Goal: Transaction & Acquisition: Purchase product/service

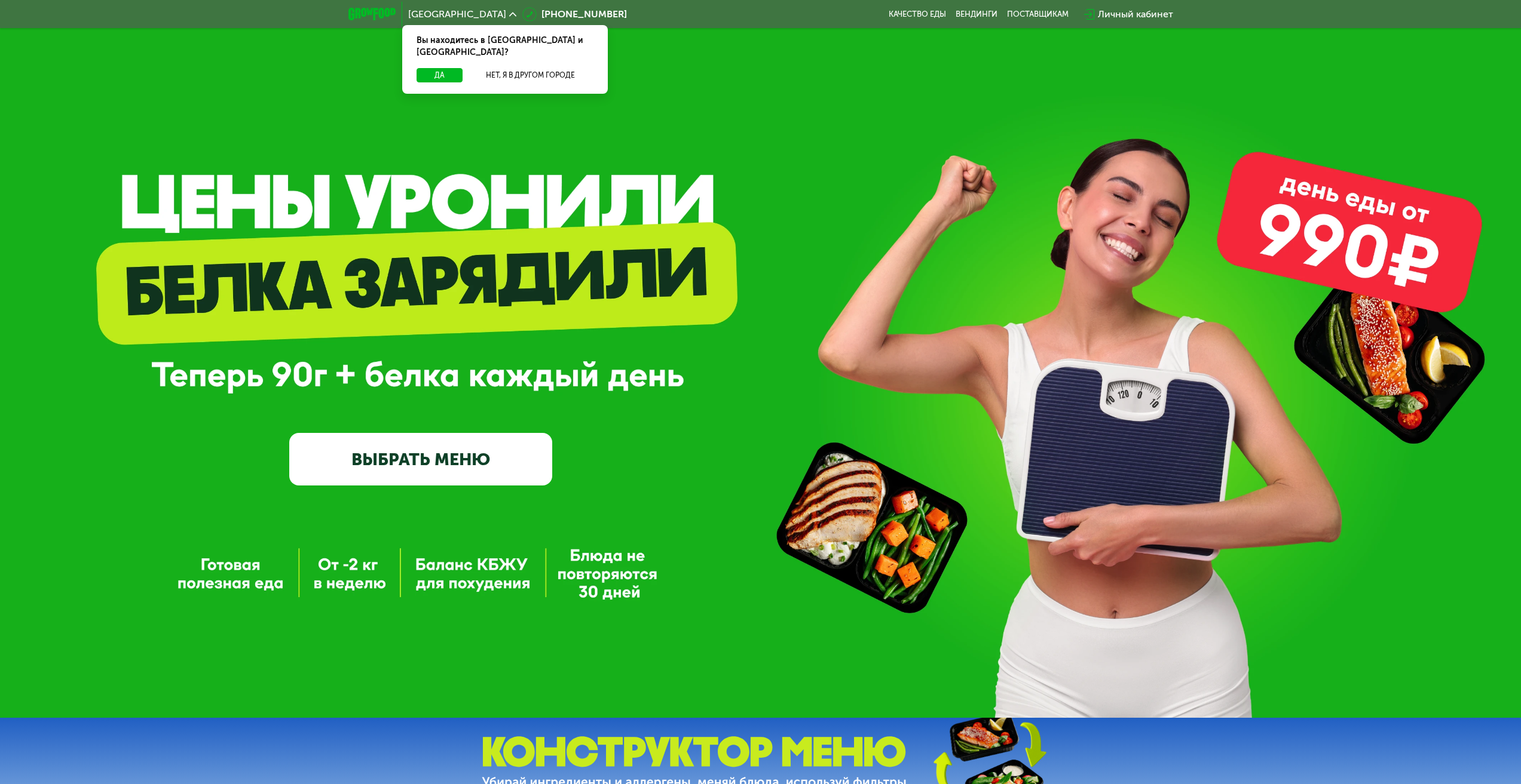
click at [365, 466] on link "ВЫБРАТЬ МЕНЮ" at bounding box center [421, 460] width 263 height 53
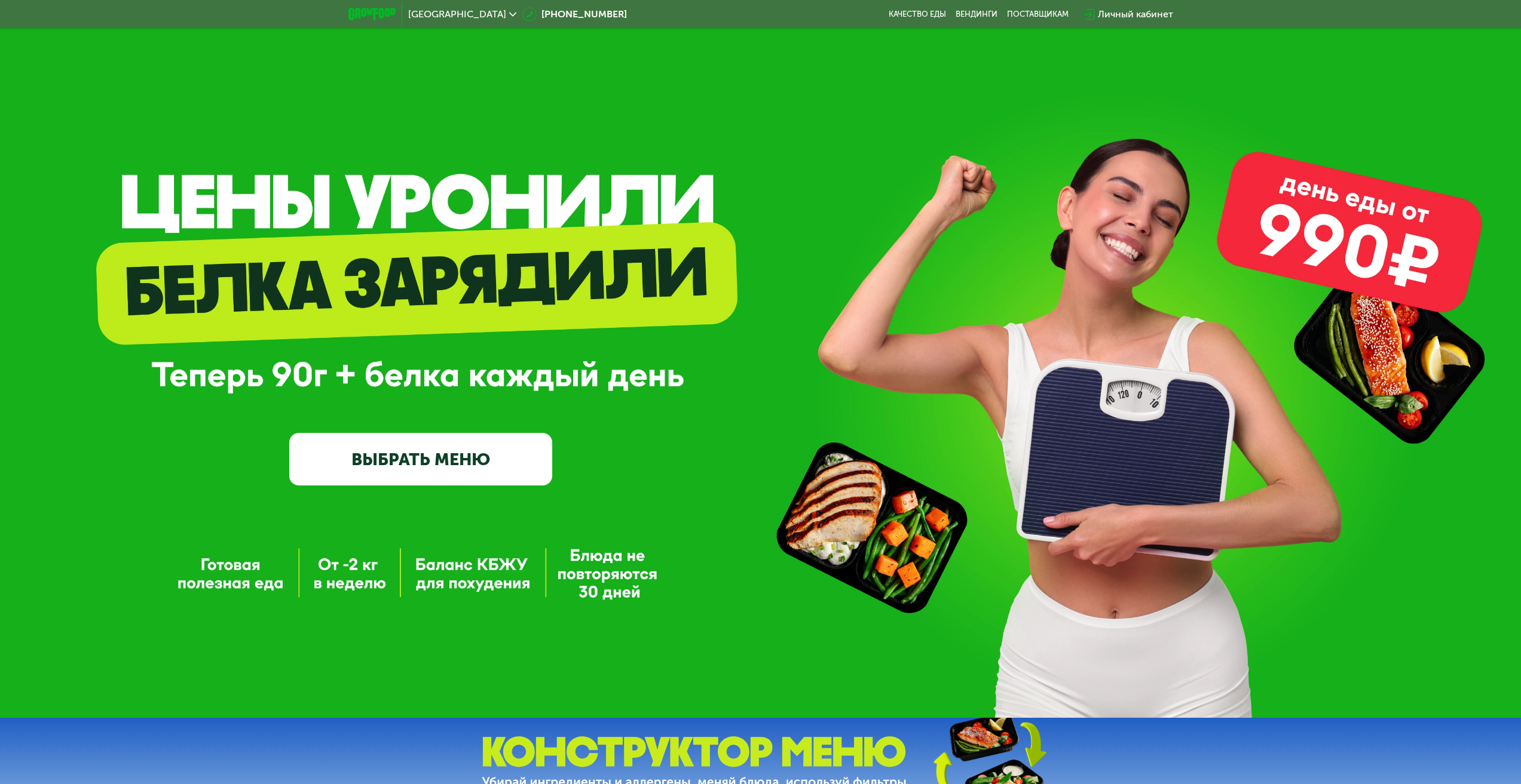
click at [374, 456] on link "ВЫБРАТЬ МЕНЮ" at bounding box center [421, 460] width 263 height 53
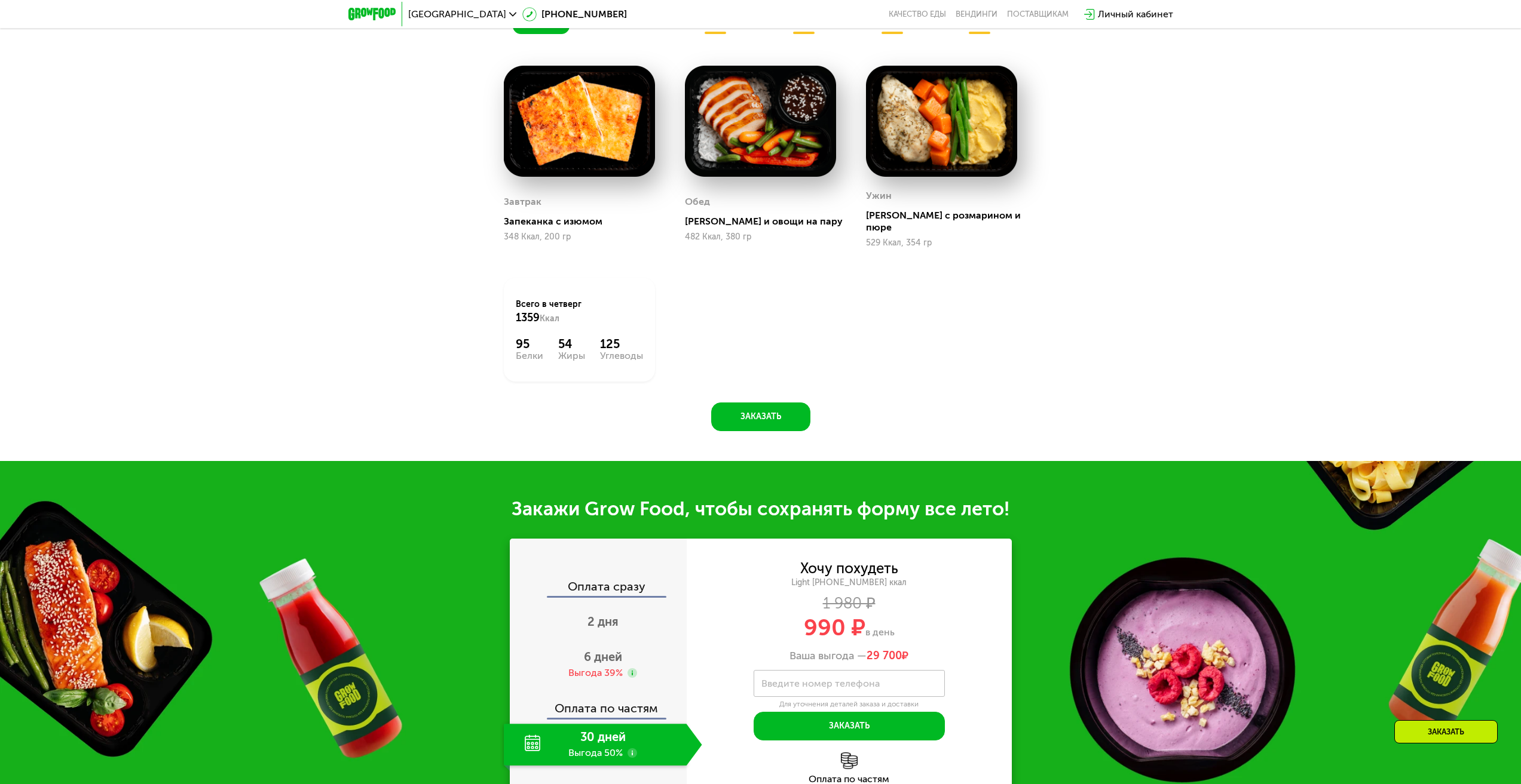
scroll to position [1124, 0]
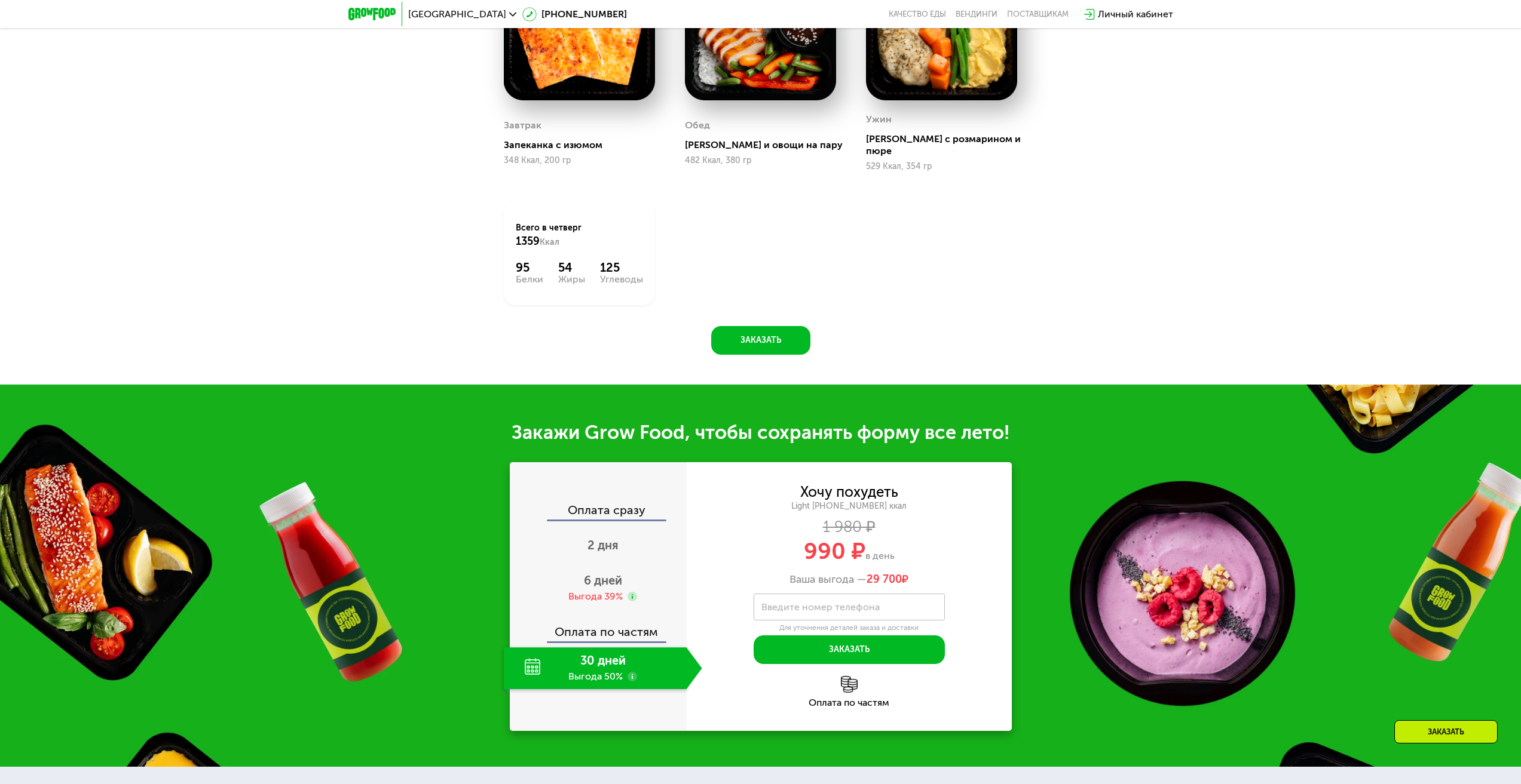
click at [582, 667] on div "30 дней Выгода 50%" at bounding box center [595, 669] width 183 height 42
click at [633, 507] on div "Оплата сразу" at bounding box center [598, 511] width 175 height 15
click at [633, 632] on div "Оплата по частям" at bounding box center [598, 628] width 175 height 27
drag, startPoint x: 575, startPoint y: 666, endPoint x: 570, endPoint y: 660, distance: 7.8
click at [573, 666] on div "30 дней Выгода 50%" at bounding box center [595, 669] width 183 height 42
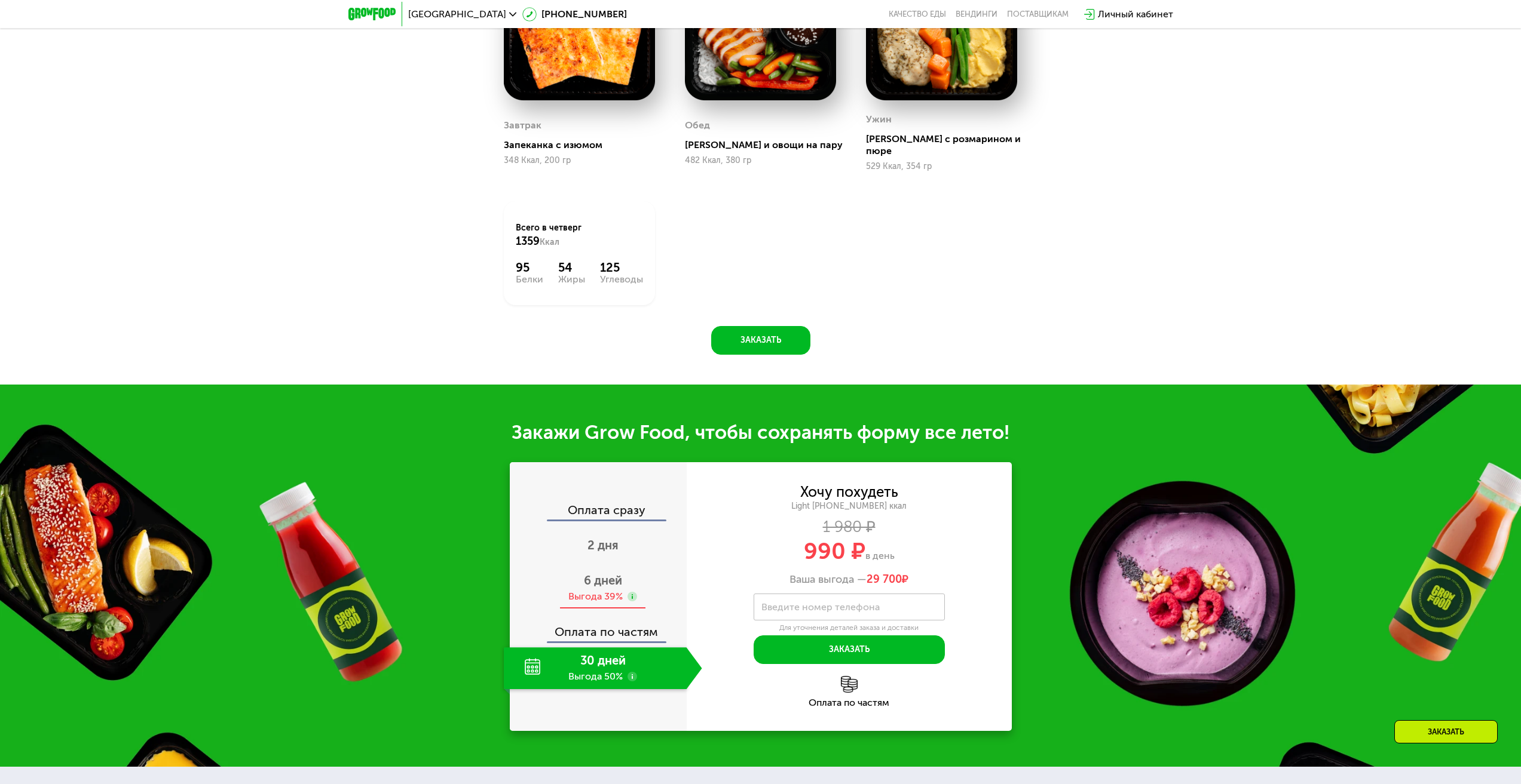
click at [579, 595] on div "Выгода 39%" at bounding box center [595, 597] width 54 height 13
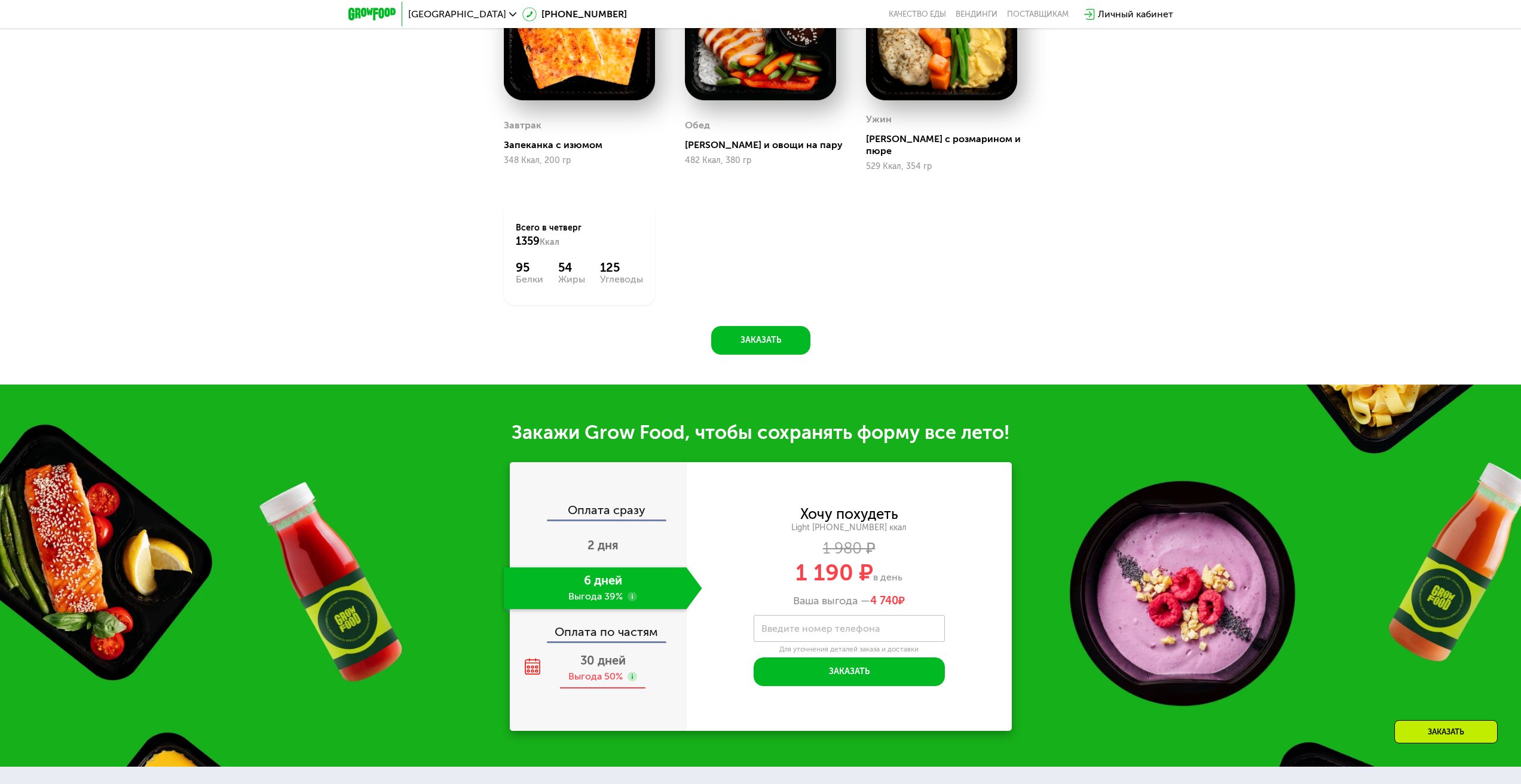
click at [604, 648] on div "30 дней Выгода 50%" at bounding box center [603, 669] width 199 height 42
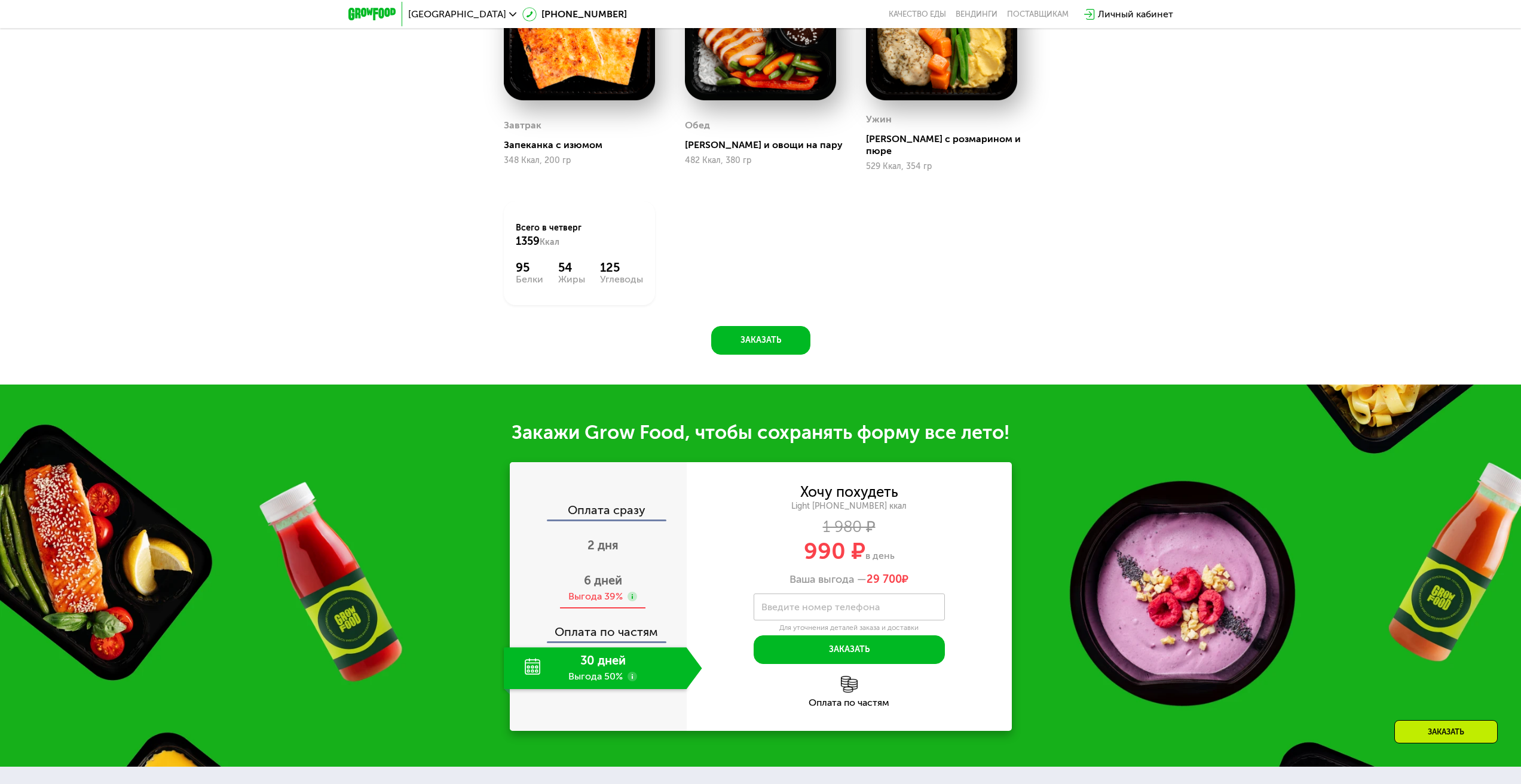
click at [616, 568] on div "6 дней Выгода 39%" at bounding box center [603, 588] width 199 height 42
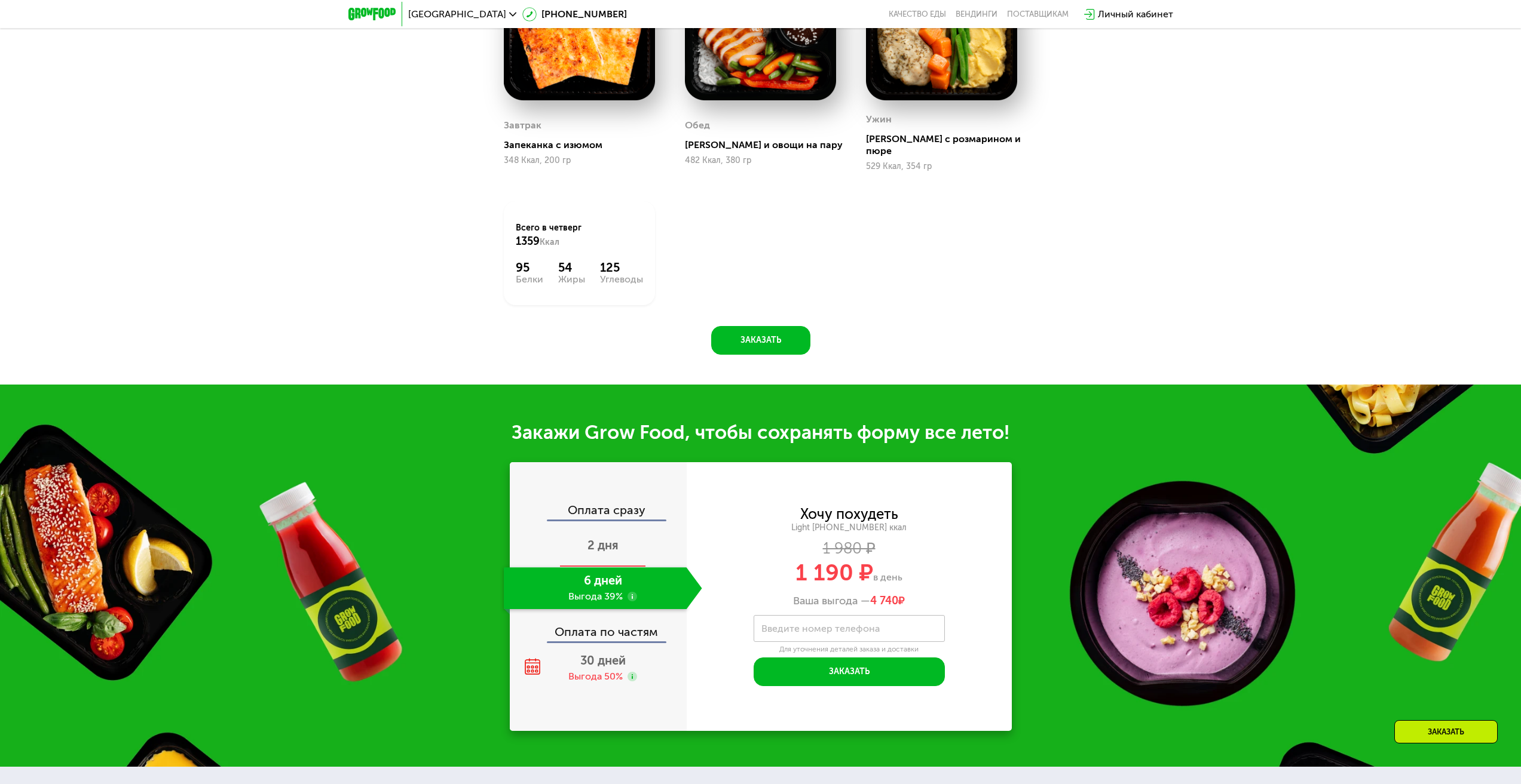
click at [612, 543] on span "2 дня" at bounding box center [603, 545] width 31 height 14
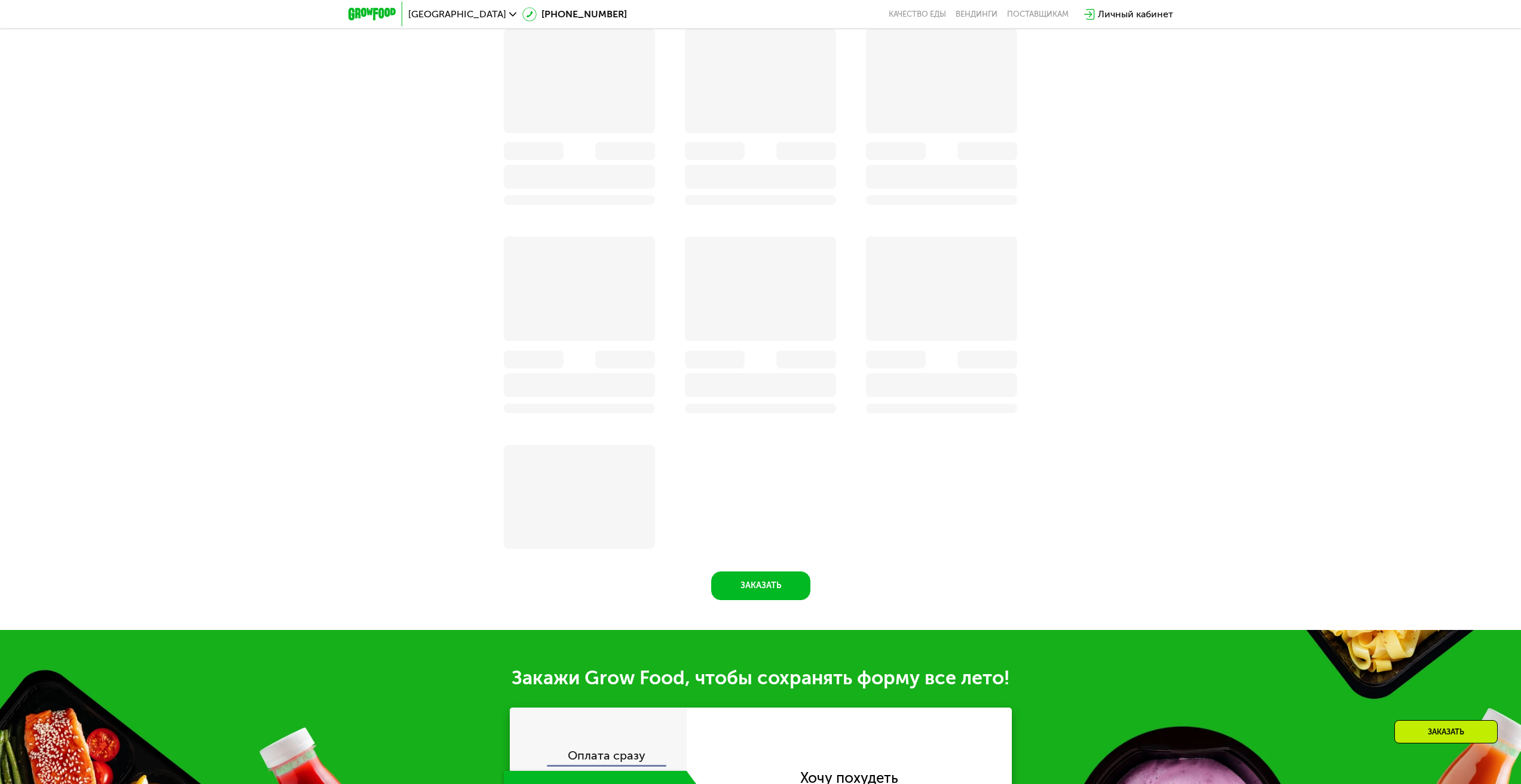
scroll to position [1382, 0]
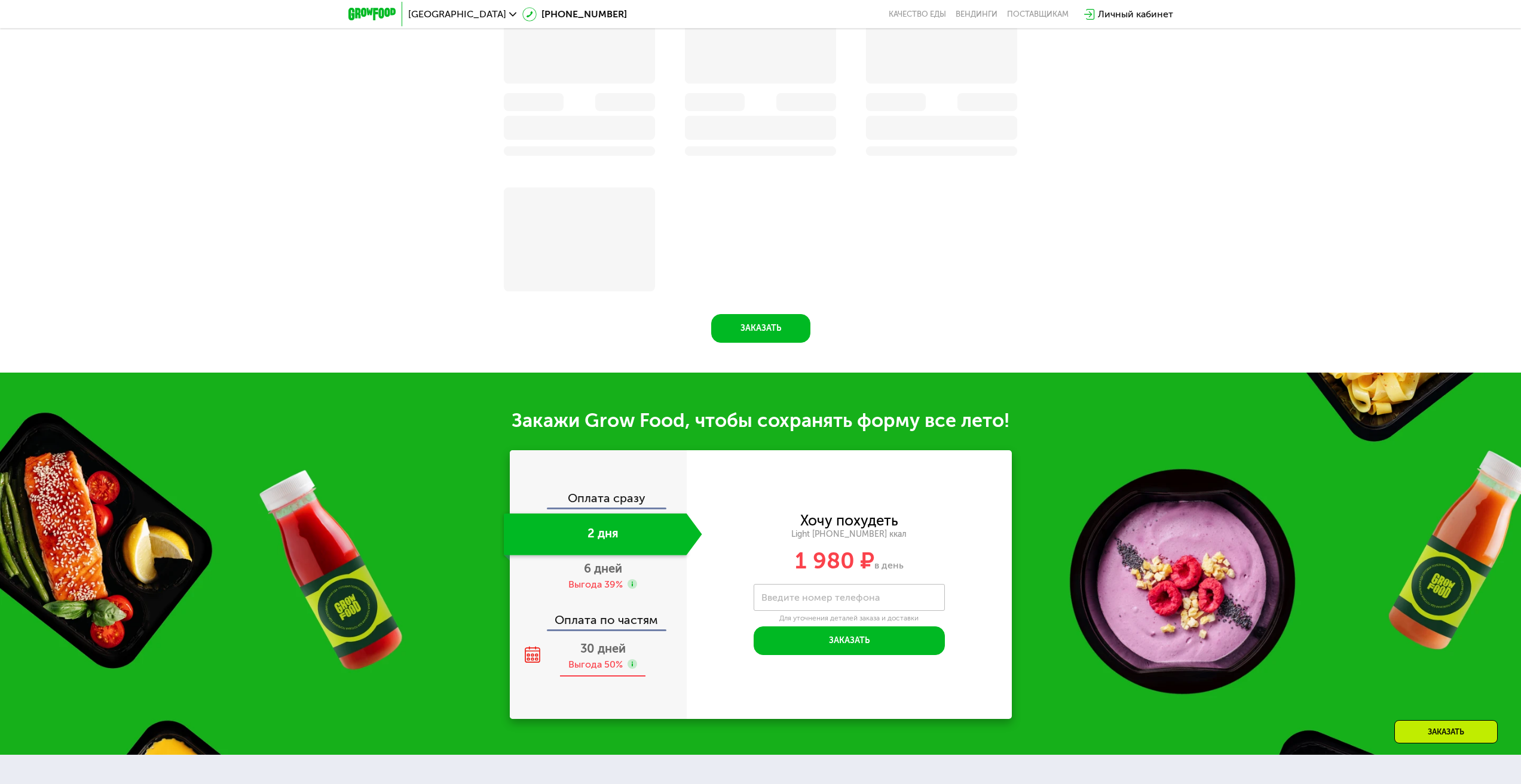
click at [599, 667] on div "Выгода 50%" at bounding box center [595, 665] width 54 height 13
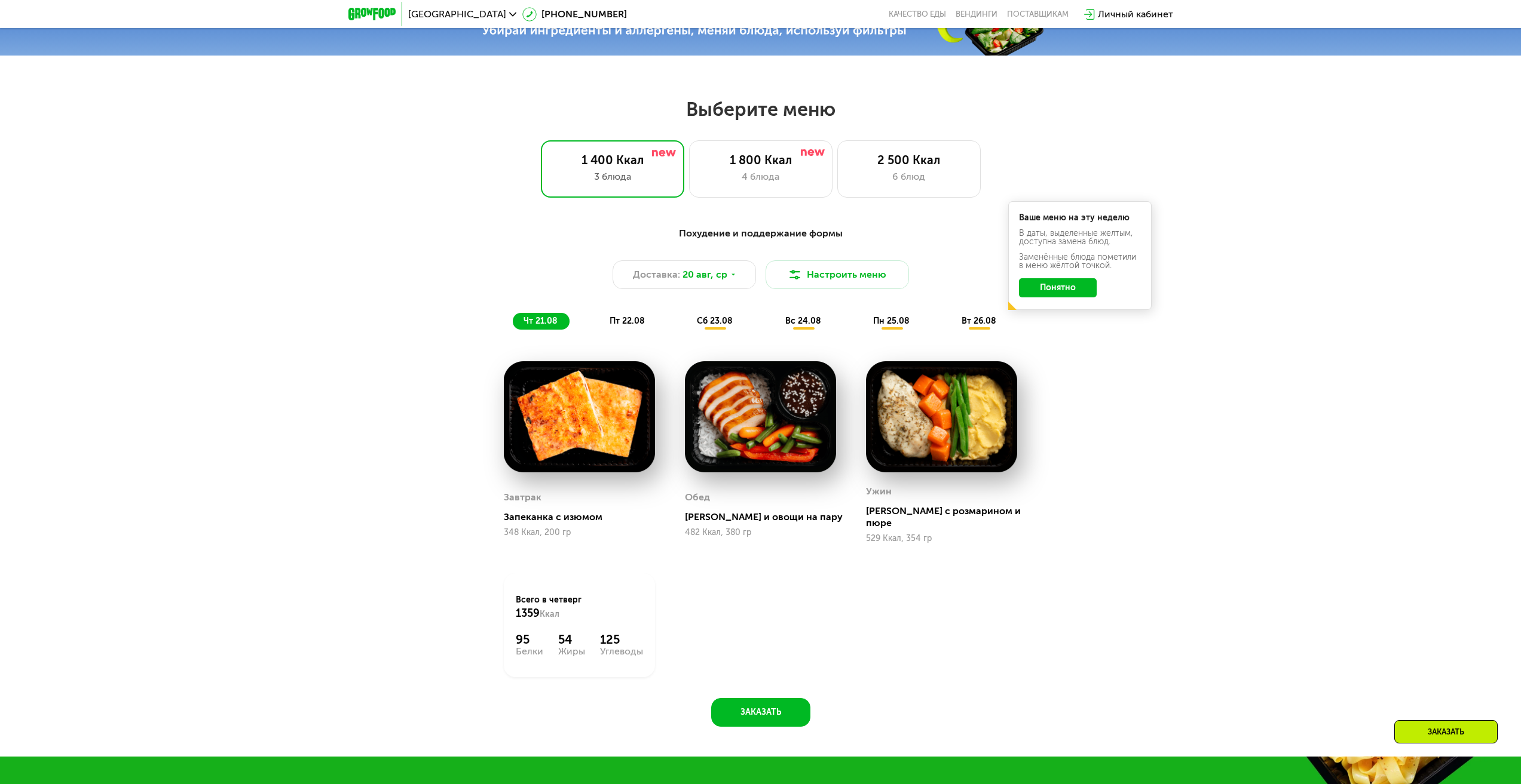
scroll to position [706, 0]
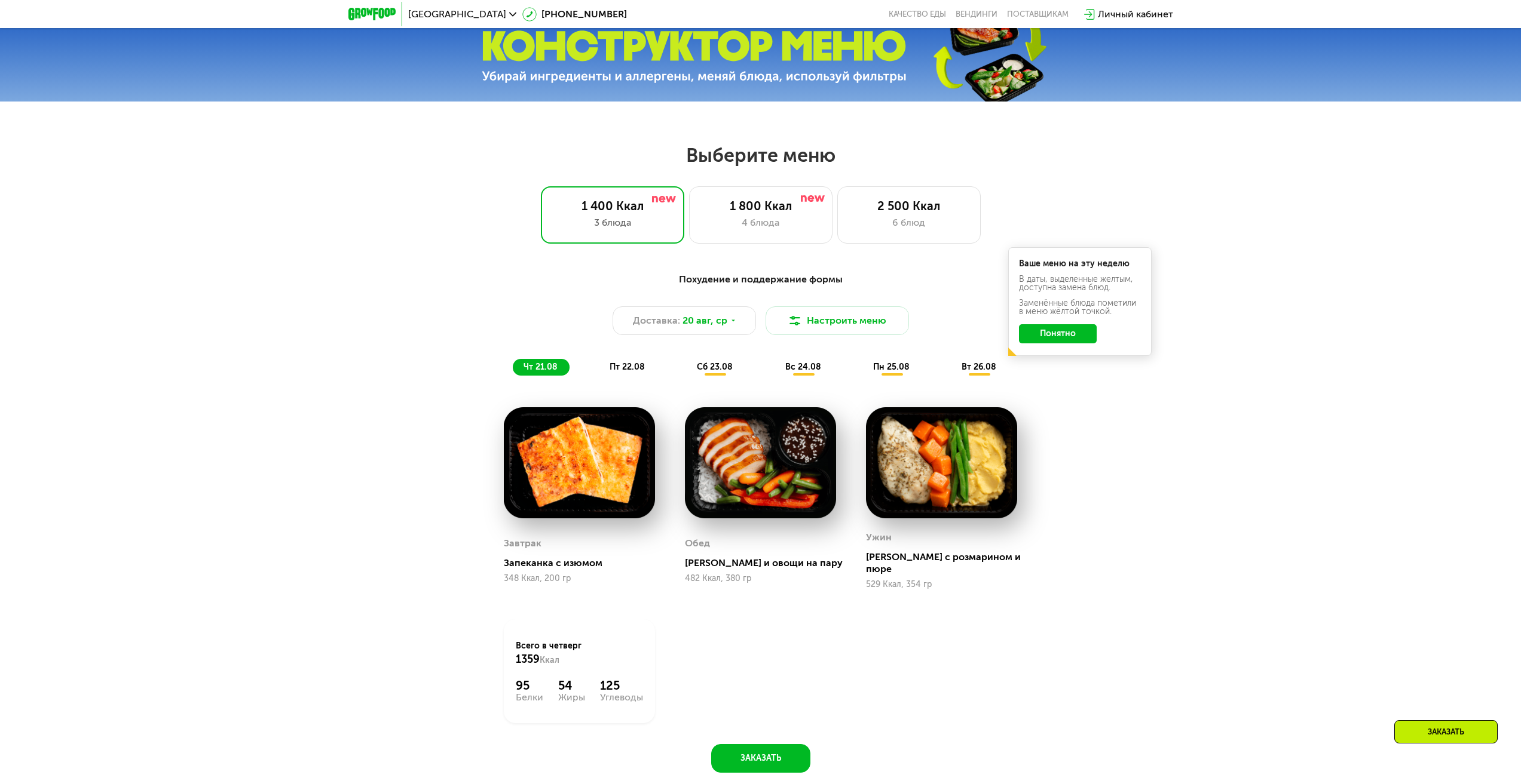
click at [1041, 343] on button "Понятно" at bounding box center [1058, 334] width 78 height 19
click at [594, 645] on div "Всего в [DATE] 1359 Ккал" at bounding box center [580, 653] width 127 height 26
click at [841, 335] on button "Настроить меню" at bounding box center [837, 320] width 144 height 29
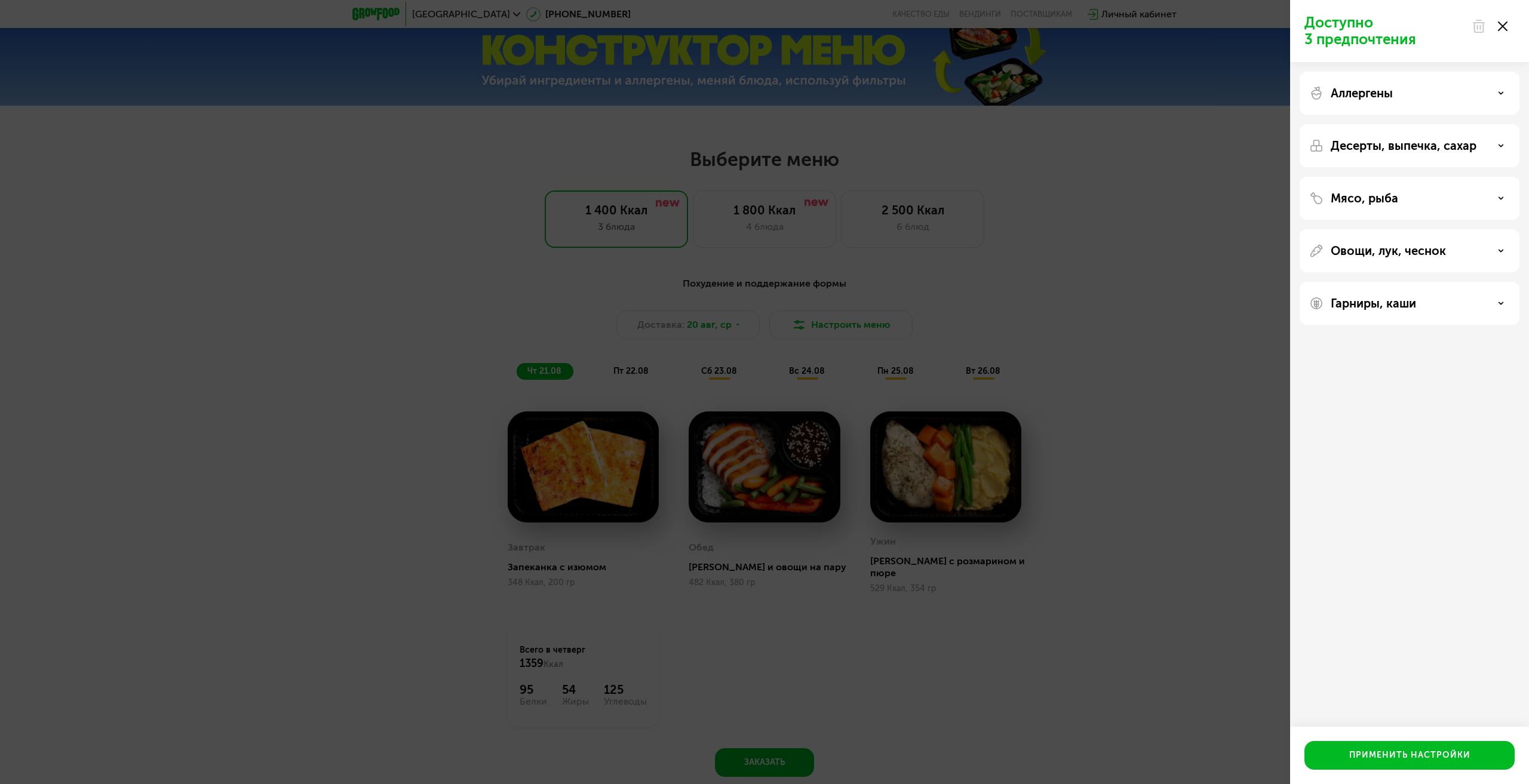
click at [1075, 301] on div "Доступно 3 предпочтения Аллергены Десерты, выпечка, сахар Мясо, рыба Овощи, лук…" at bounding box center [765, 392] width 1529 height 784
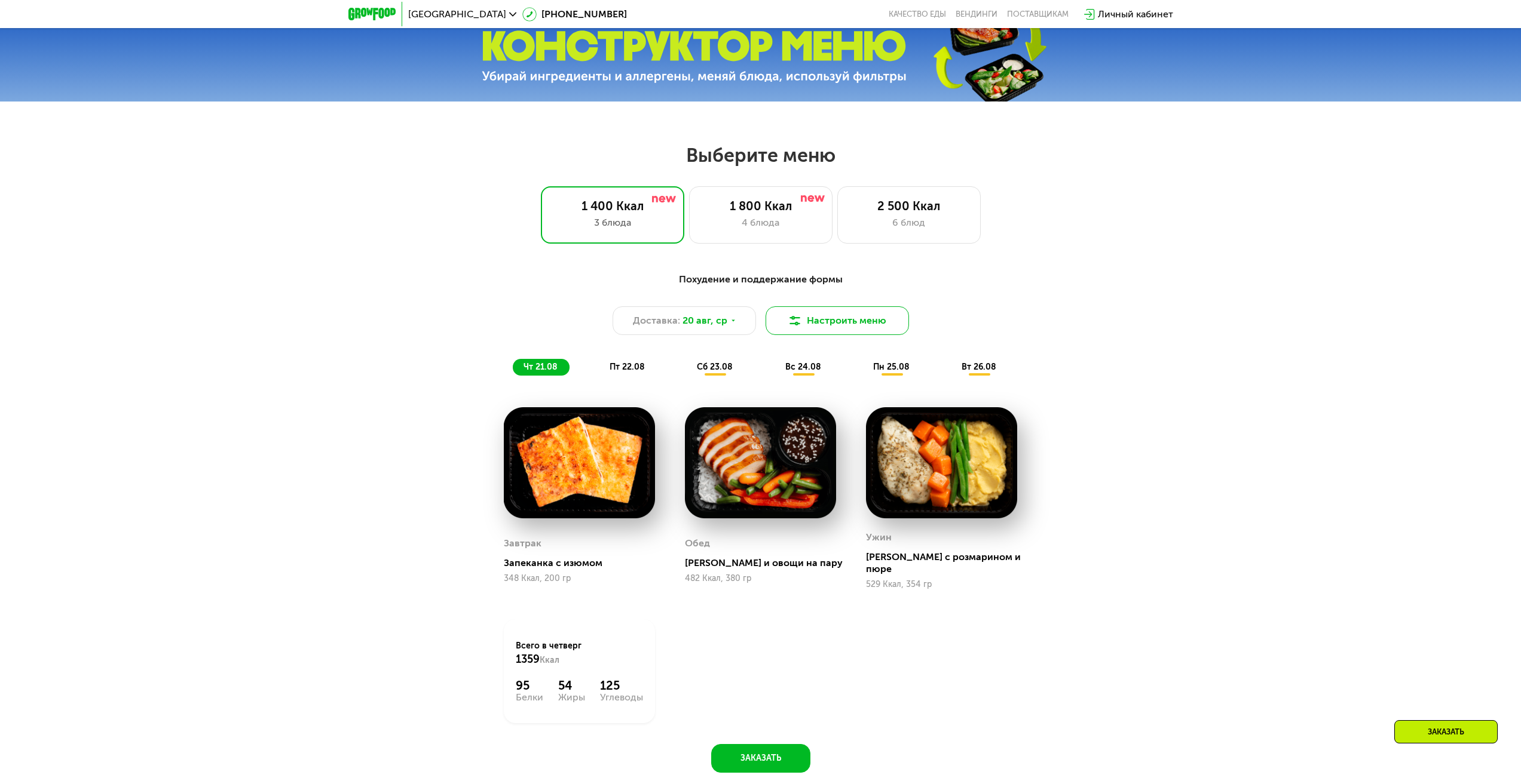
click at [852, 326] on button "Настроить меню" at bounding box center [837, 320] width 144 height 29
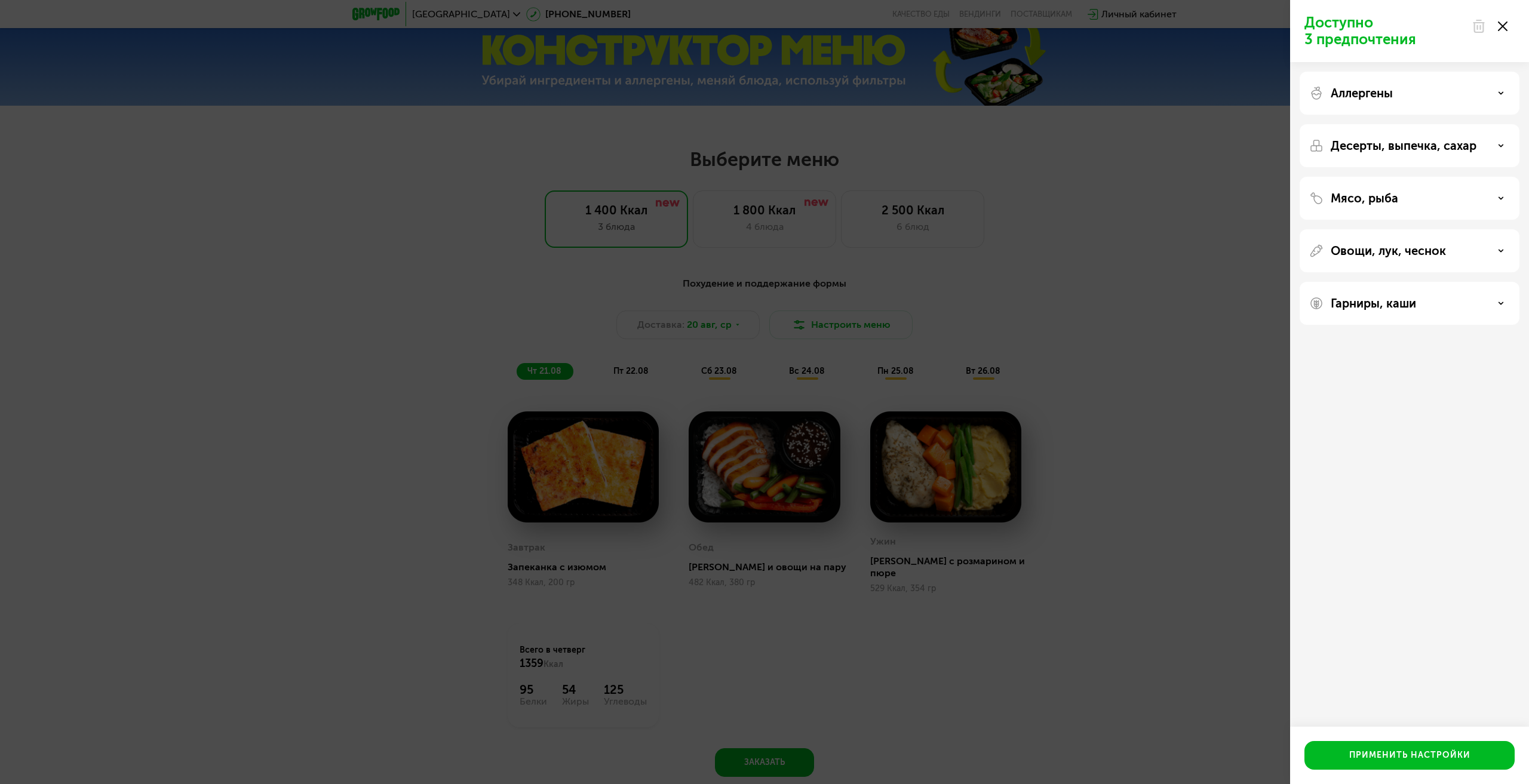
click at [1464, 124] on div "Аллергены" at bounding box center [1410, 145] width 220 height 43
click at [1481, 100] on div "Аллергены" at bounding box center [1410, 93] width 200 height 14
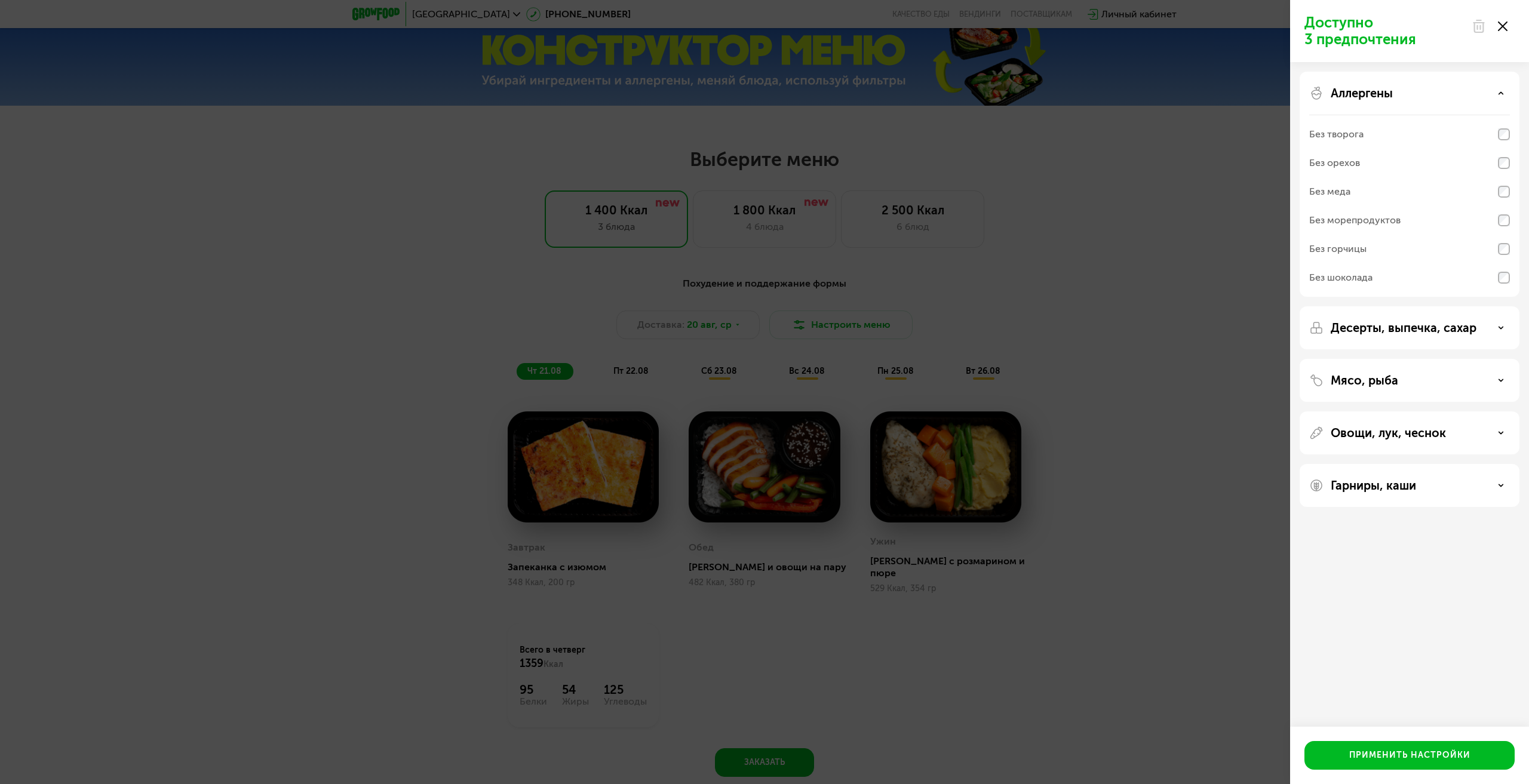
click at [1481, 100] on div "Аллергены" at bounding box center [1410, 93] width 200 height 14
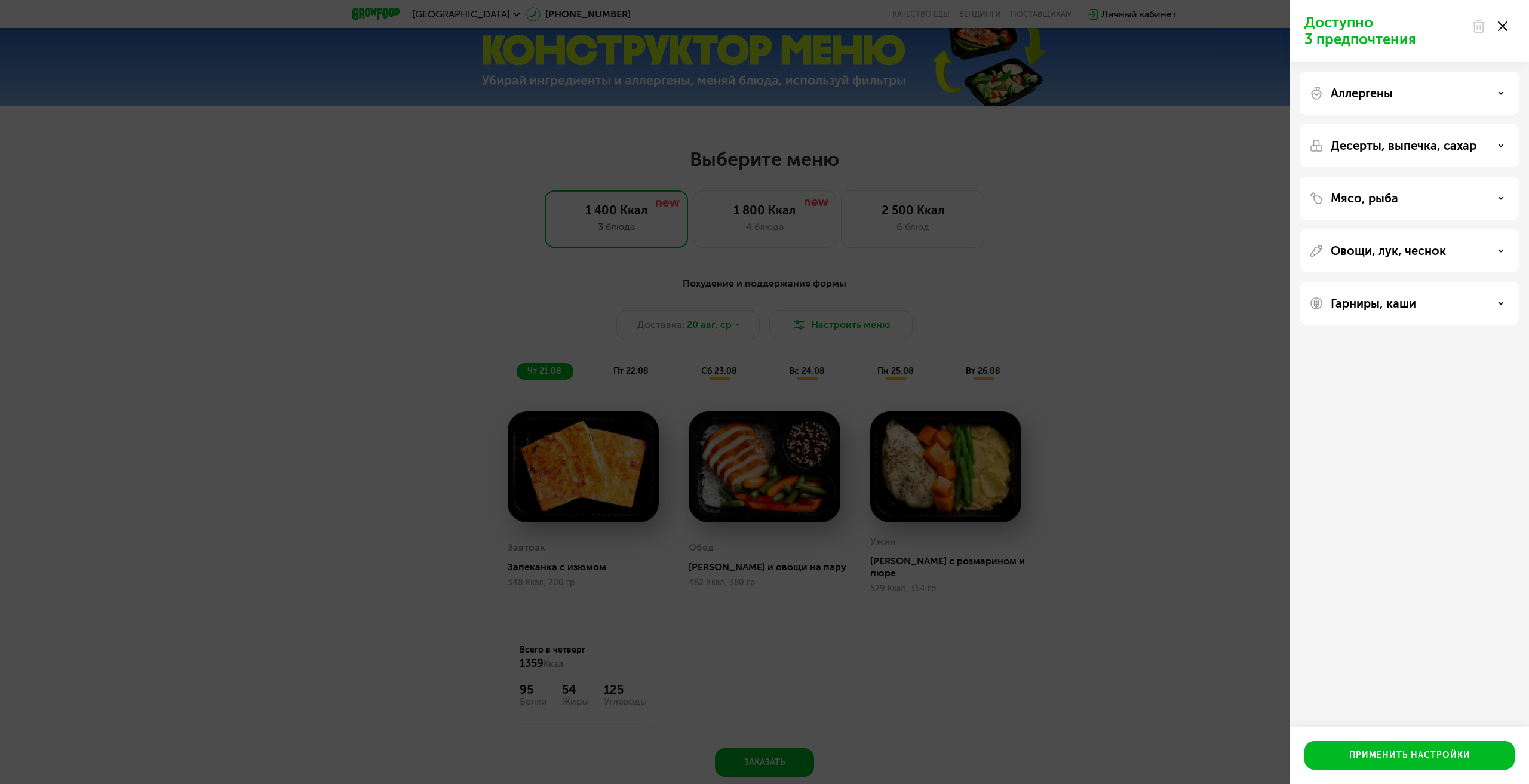
click at [1481, 100] on div "Аллергены" at bounding box center [1410, 93] width 200 height 14
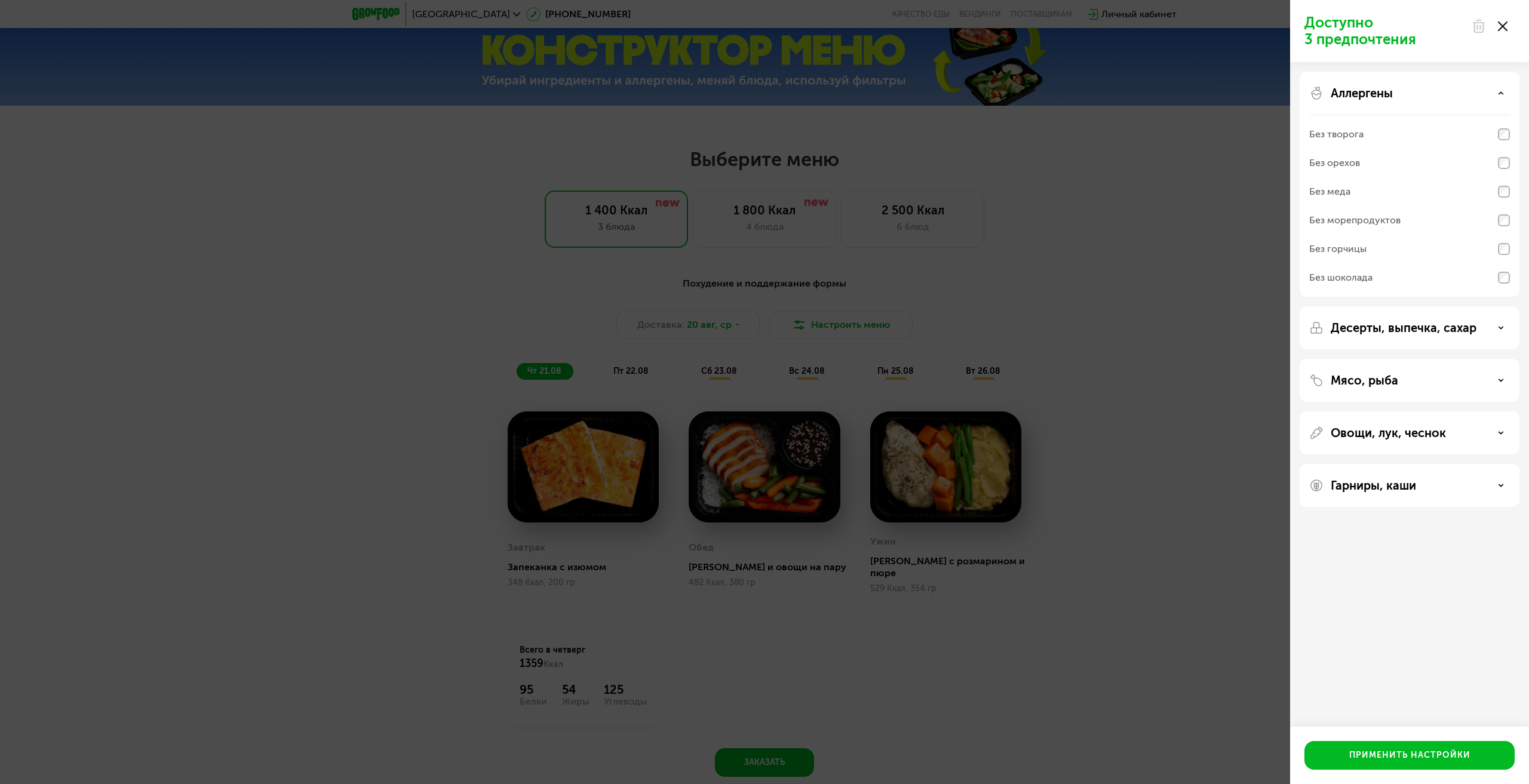
click at [1481, 100] on div "Аллергены" at bounding box center [1410, 93] width 200 height 14
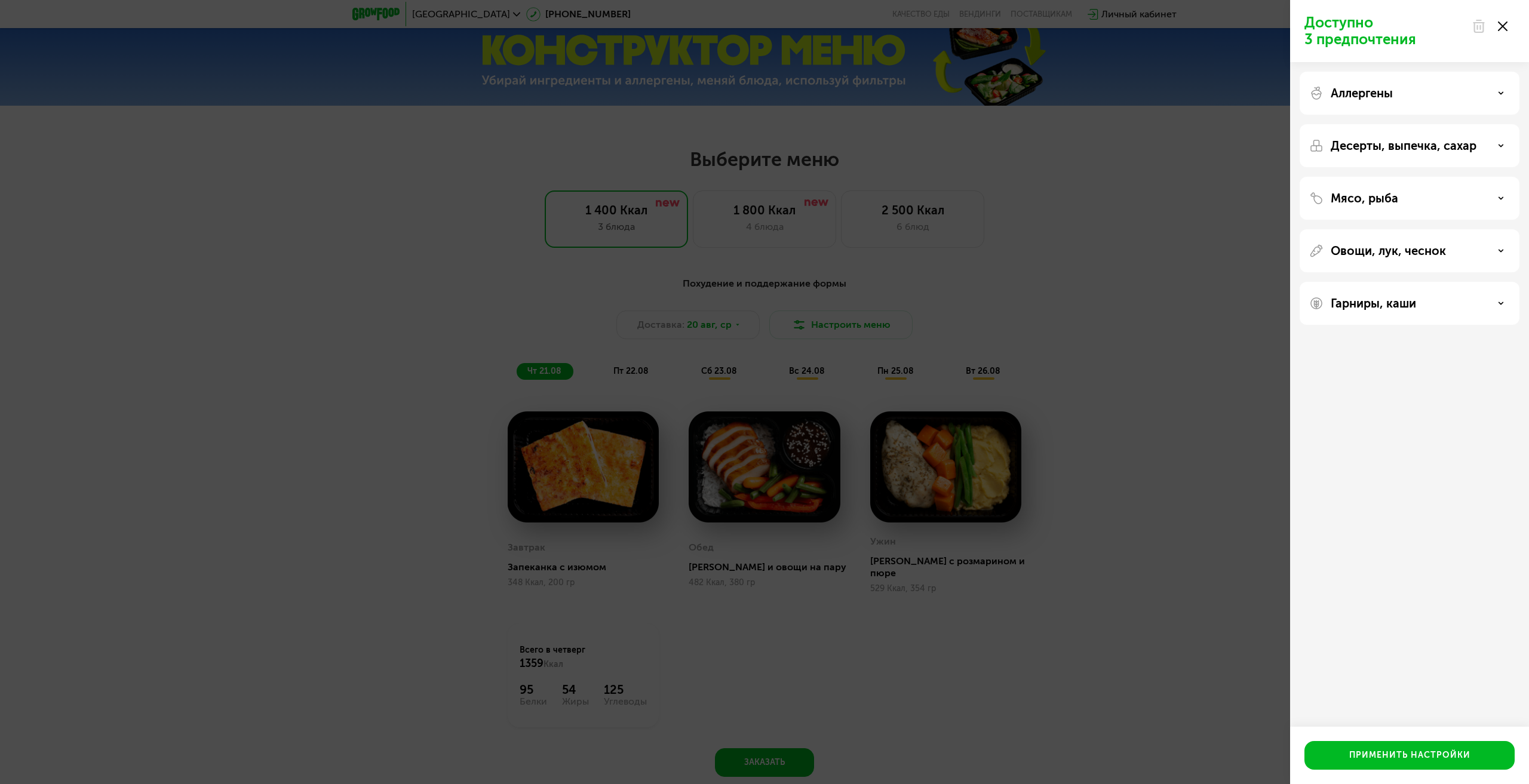
click at [1453, 177] on div "Десерты, выпечка, сахар" at bounding box center [1410, 198] width 220 height 43
click at [1453, 149] on p "Десерты, выпечка, сахар" at bounding box center [1404, 145] width 145 height 14
click at [1445, 196] on div "Мясо, рыба" at bounding box center [1410, 198] width 200 height 14
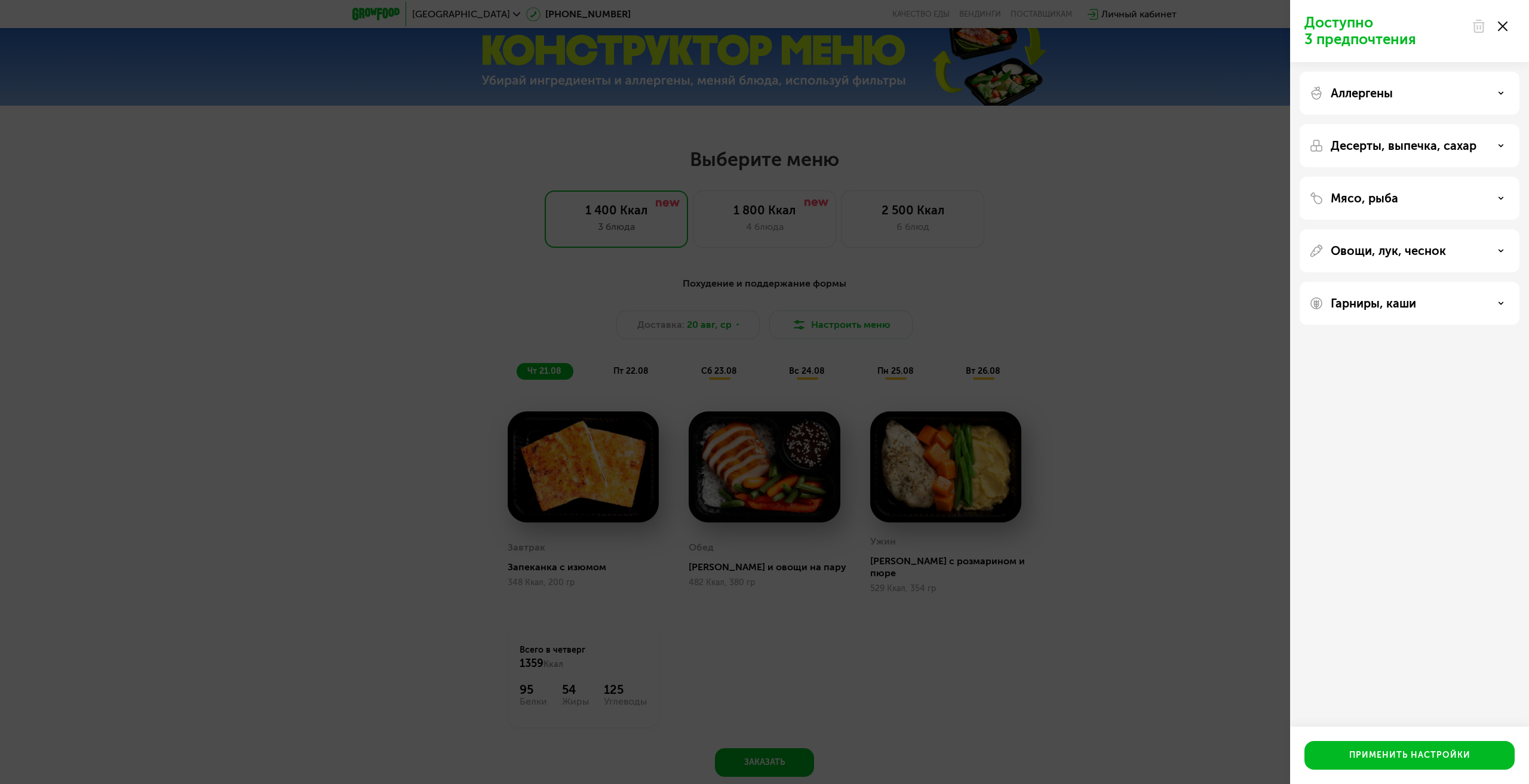
click at [1421, 254] on p "Овощи, лук, чеснок" at bounding box center [1388, 251] width 116 height 14
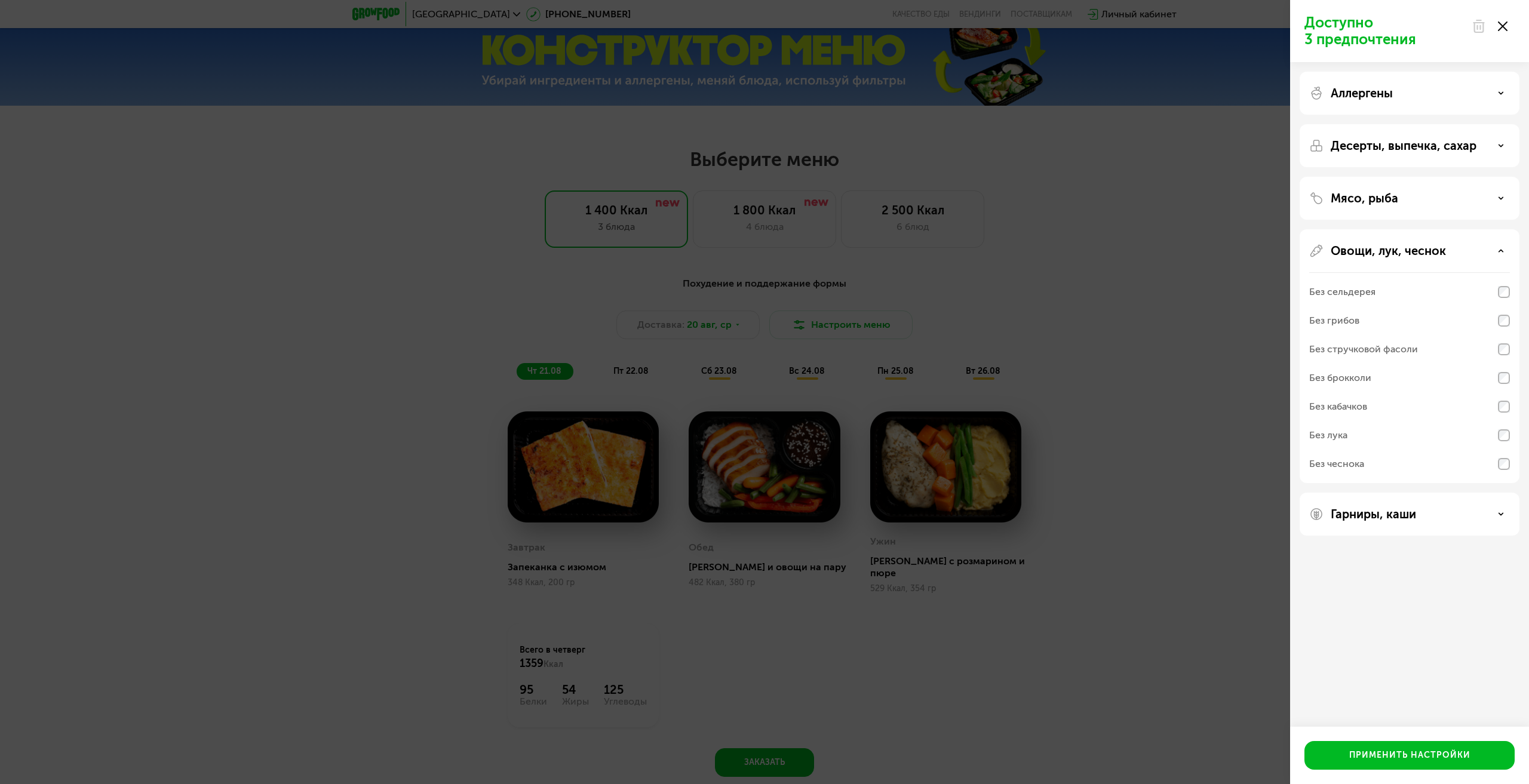
click at [1420, 254] on p "Овощи, лук, чеснок" at bounding box center [1388, 251] width 116 height 14
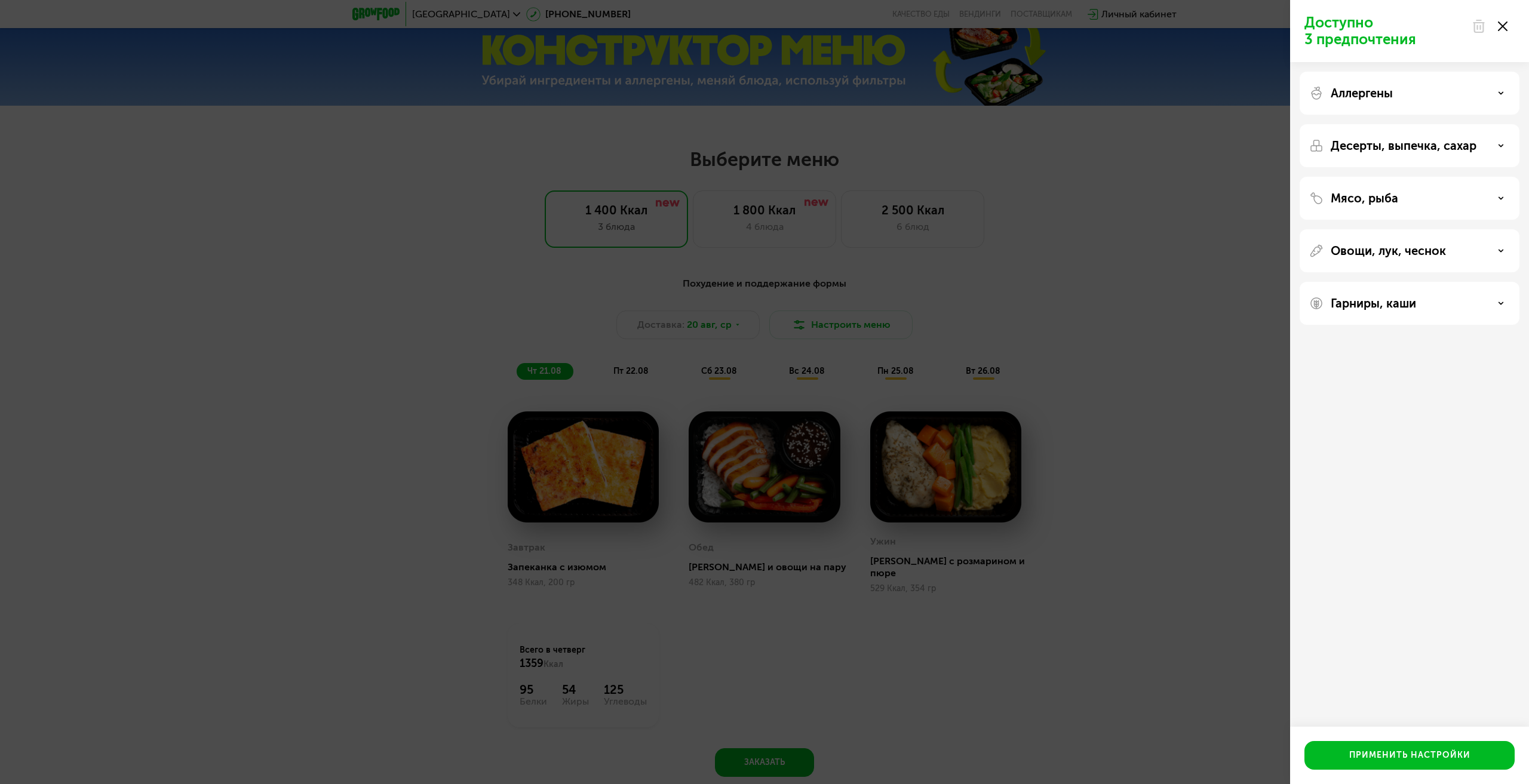
click at [1420, 308] on div "Гарниры, каши" at bounding box center [1410, 303] width 200 height 14
click at [1500, 36] on div at bounding box center [1490, 26] width 50 height 24
click at [1503, 29] on icon at bounding box center [1503, 26] width 10 height 10
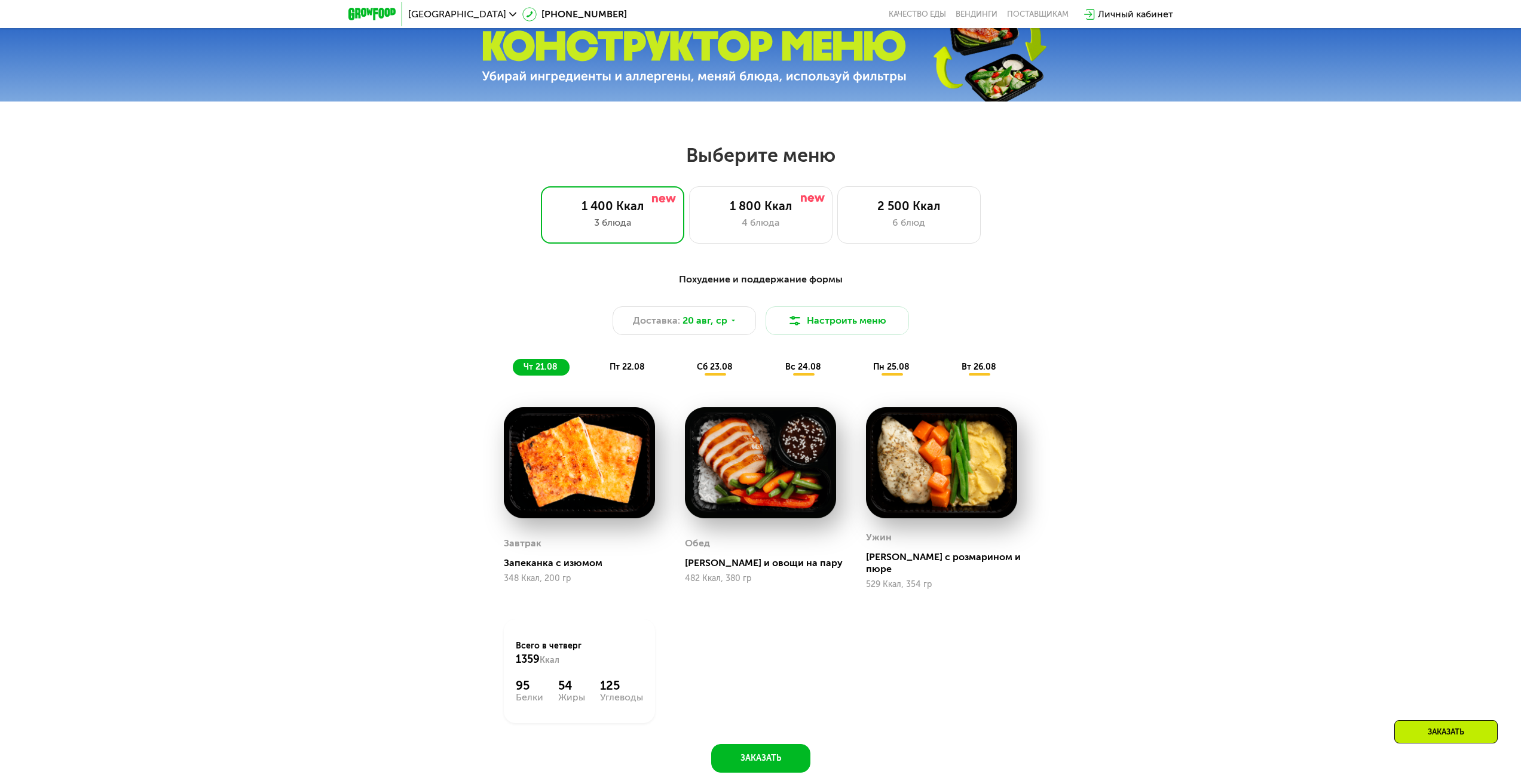
drag, startPoint x: 1219, startPoint y: 306, endPoint x: 1218, endPoint y: 300, distance: 6.1
click at [1218, 304] on div "Похудение и поддержание формы Доставка: [DATE] Настроить меню чт 21.08 пт 22.08…" at bounding box center [760, 529] width 1521 height 548
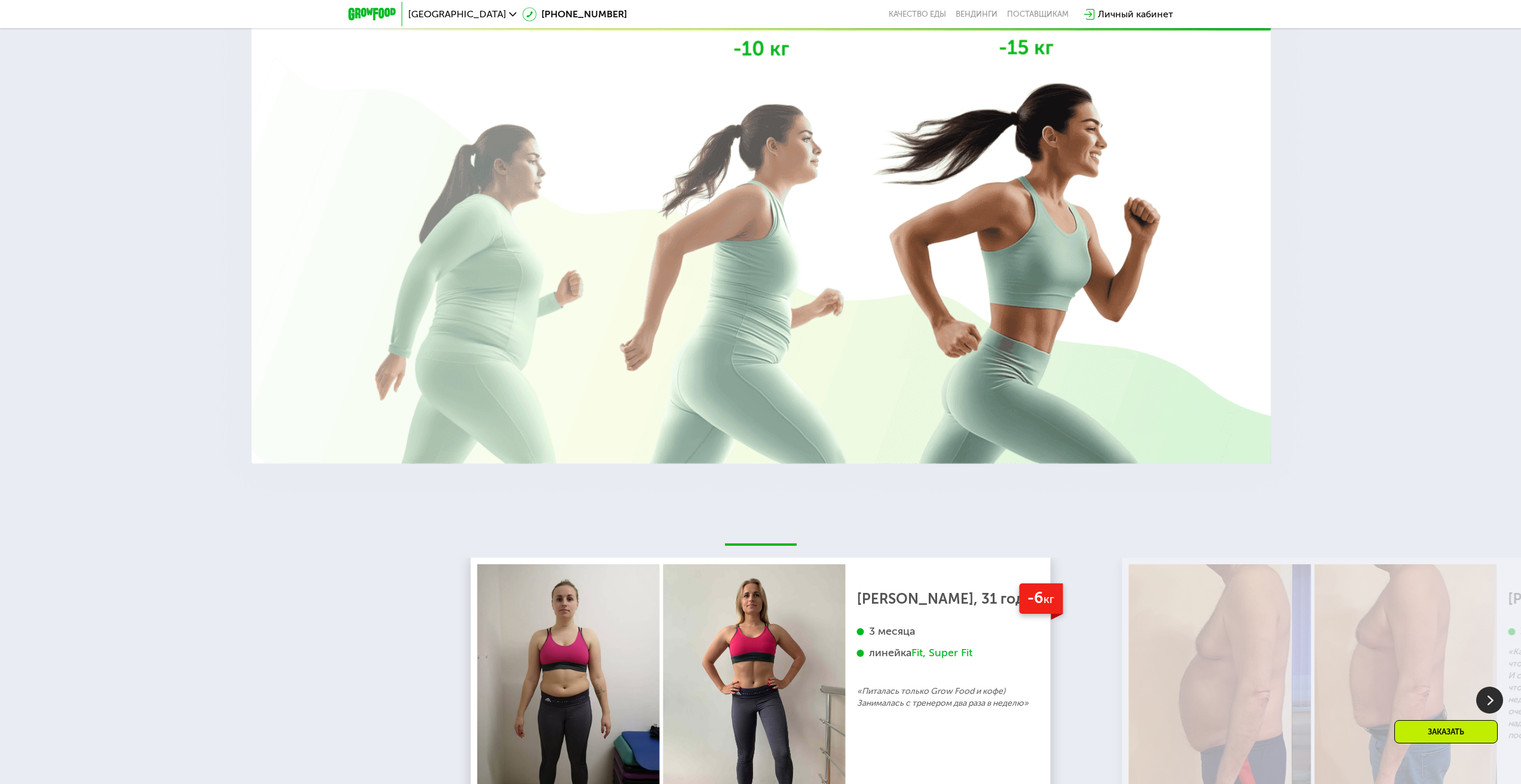
scroll to position [2259, 0]
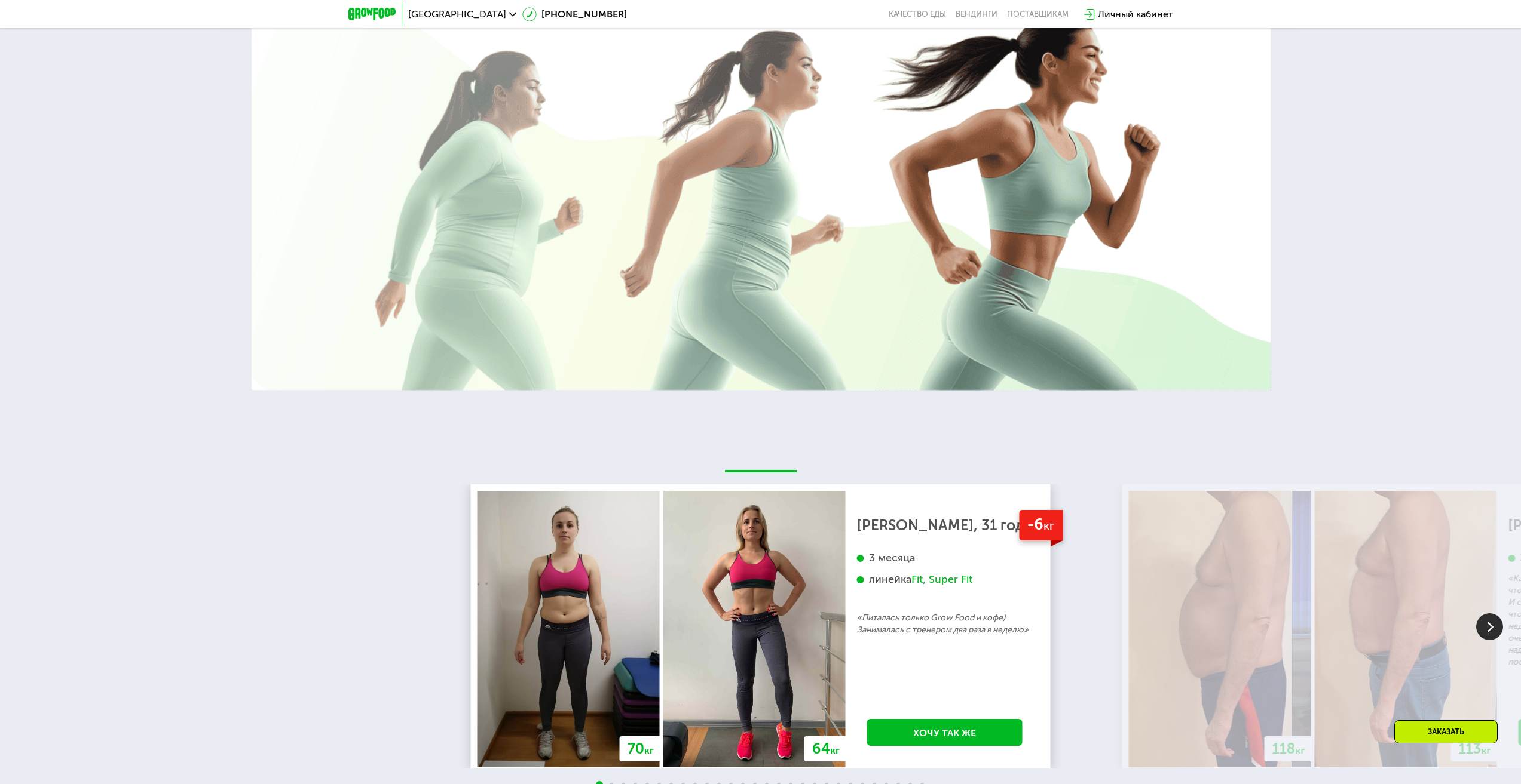
click at [1414, 728] on div "Заказать" at bounding box center [1445, 732] width 103 height 23
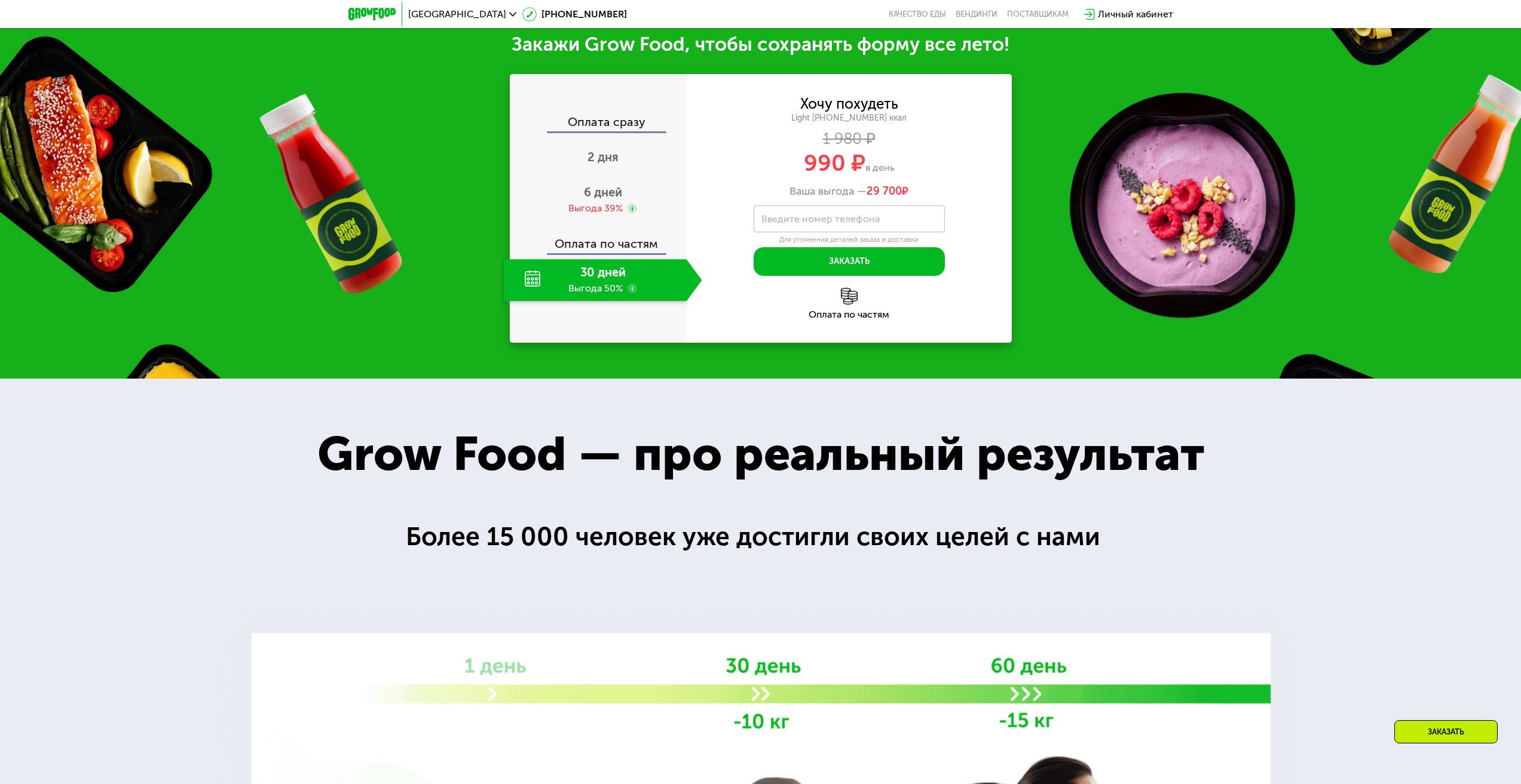
scroll to position [1501, 0]
